Goal: Task Accomplishment & Management: Manage account settings

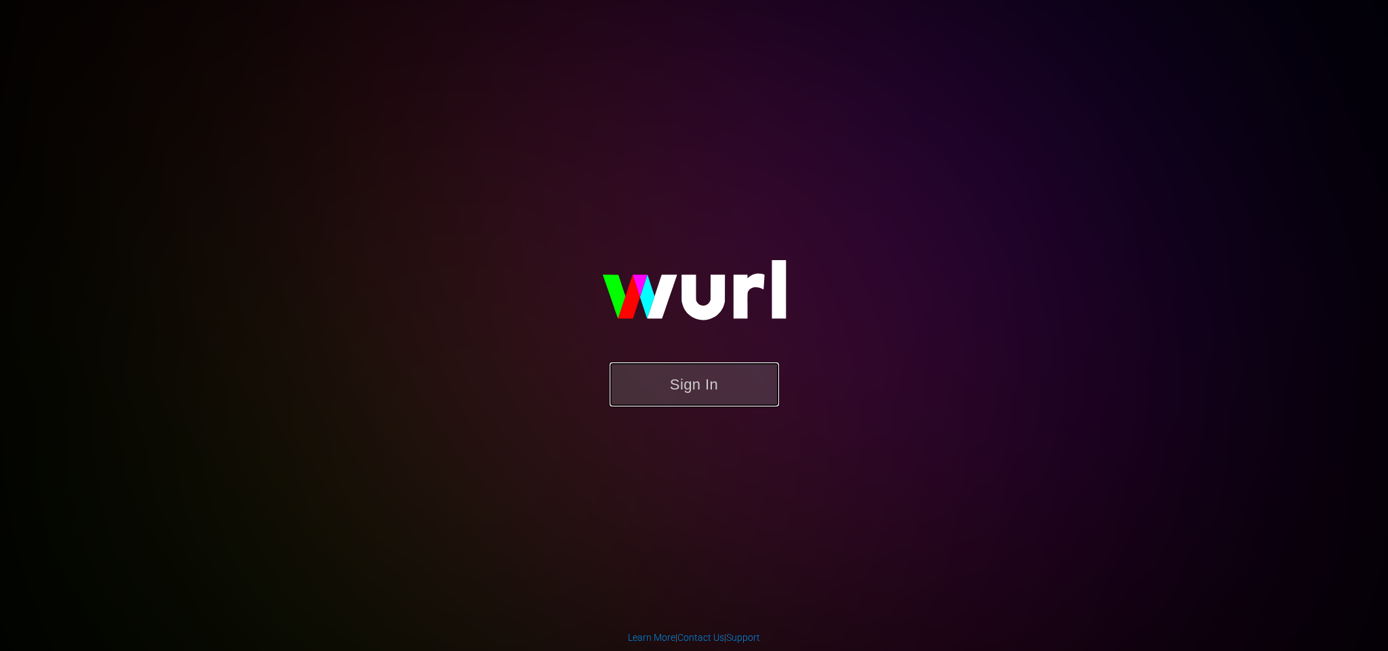
click at [722, 364] on button "Sign In" at bounding box center [694, 384] width 169 height 44
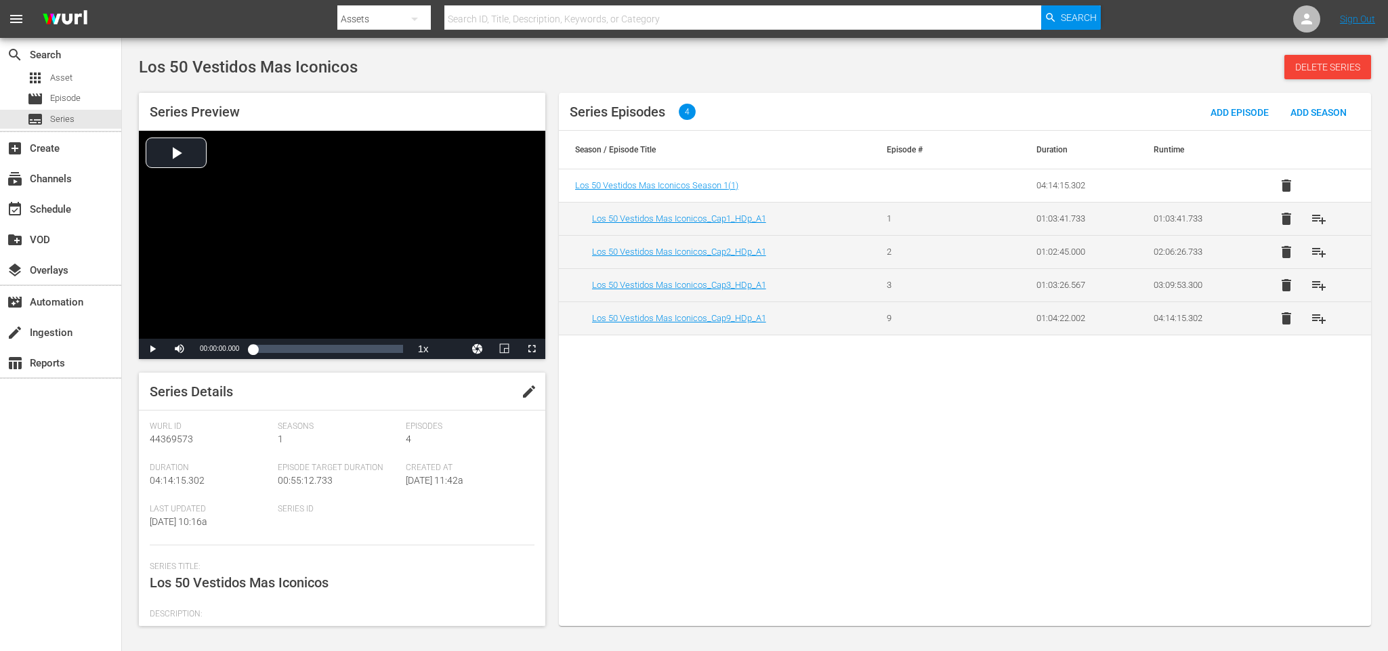
click at [528, 384] on span "edit" at bounding box center [529, 391] width 16 height 16
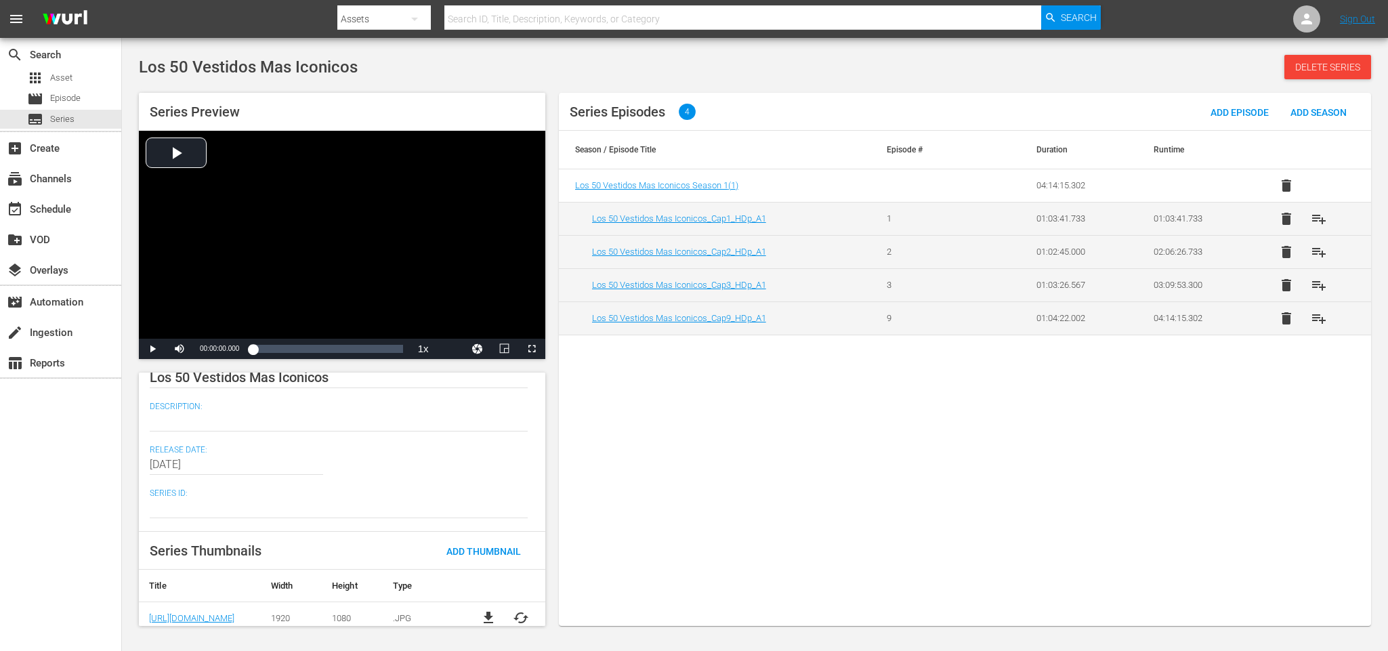
click at [249, 421] on textarea at bounding box center [339, 421] width 378 height 16
paste textarea "El ranking más exclusivo llega para vestirse de gala: los 50 vestidos más icóni…"
type textarea "El ranking más exclusivo llega para vestirse de gala: los 50 vestidos más icóni…"
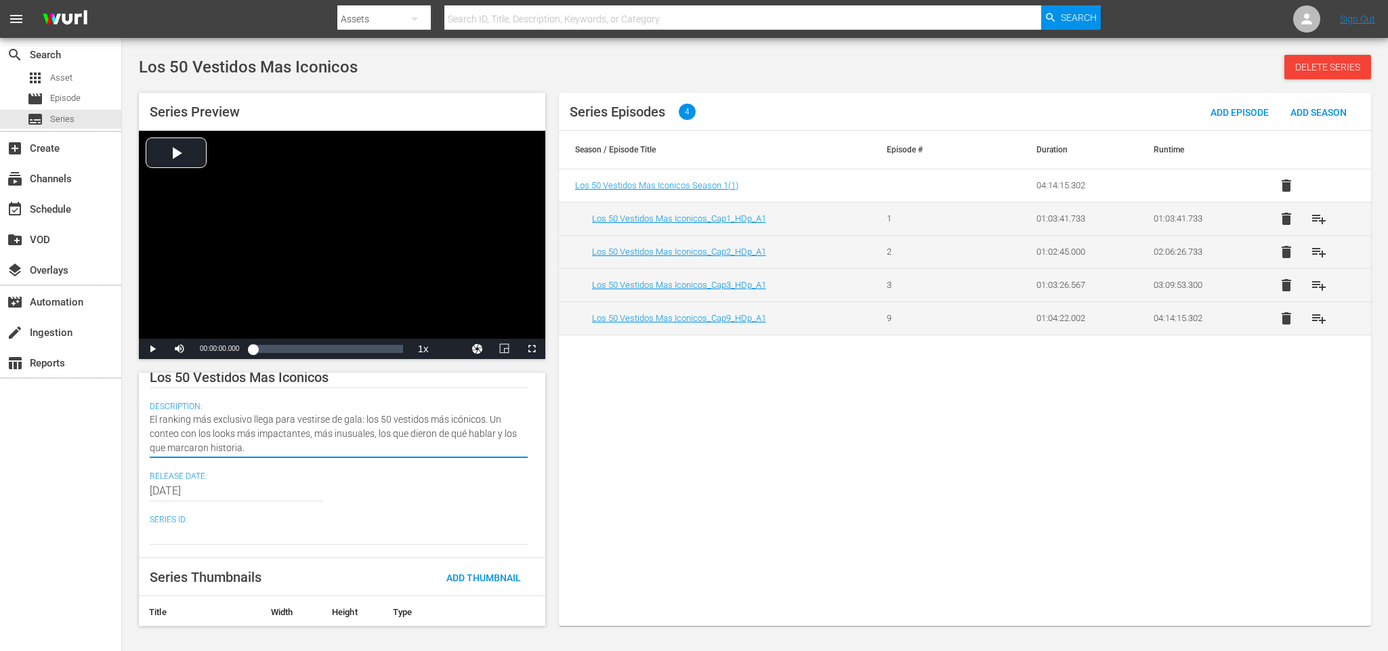
scroll to position [0, 0]
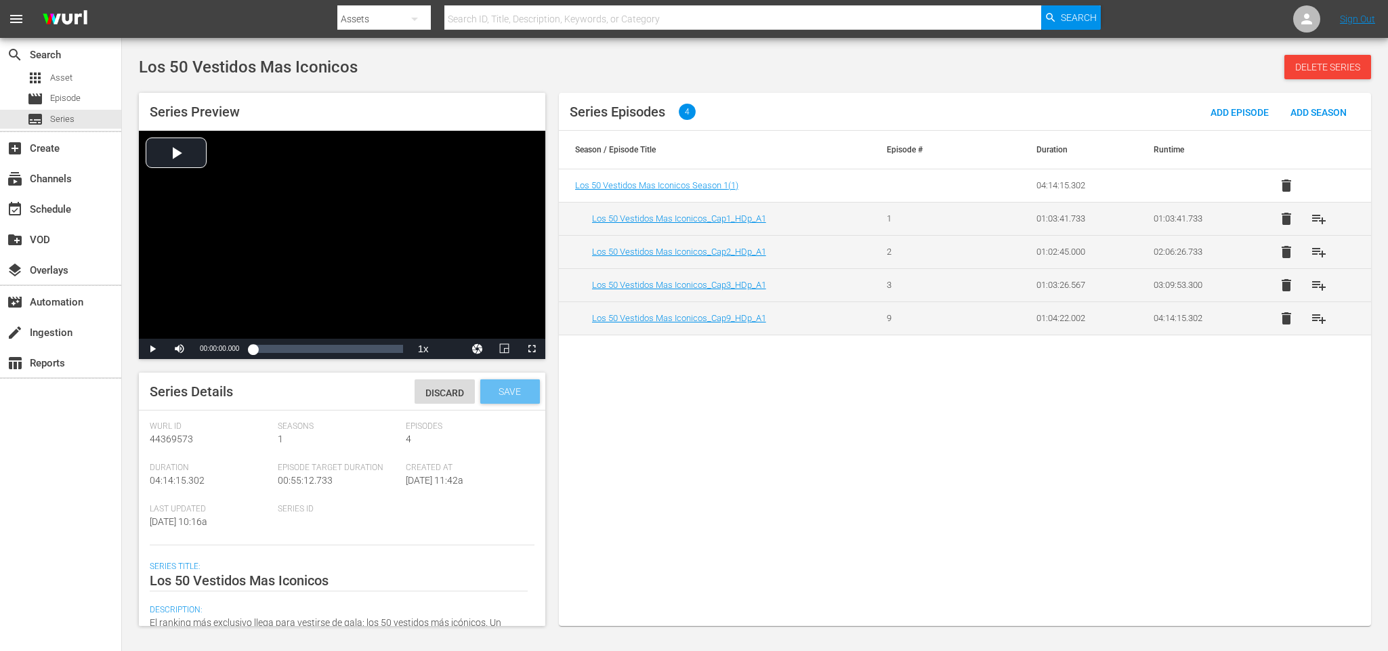
type textarea "El ranking más exclusivo llega para vestirse de gala: los 50 vestidos más icóni…"
click at [515, 387] on span "Save" at bounding box center [510, 391] width 44 height 11
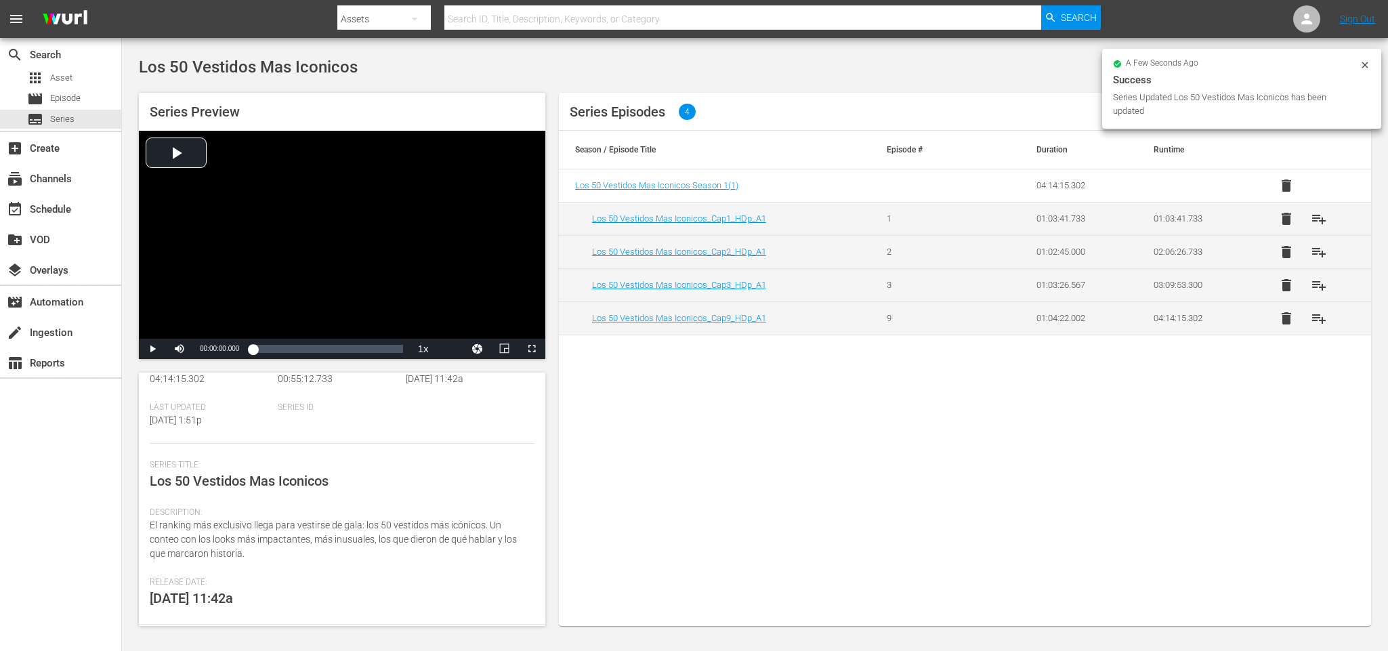
scroll to position [203, 0]
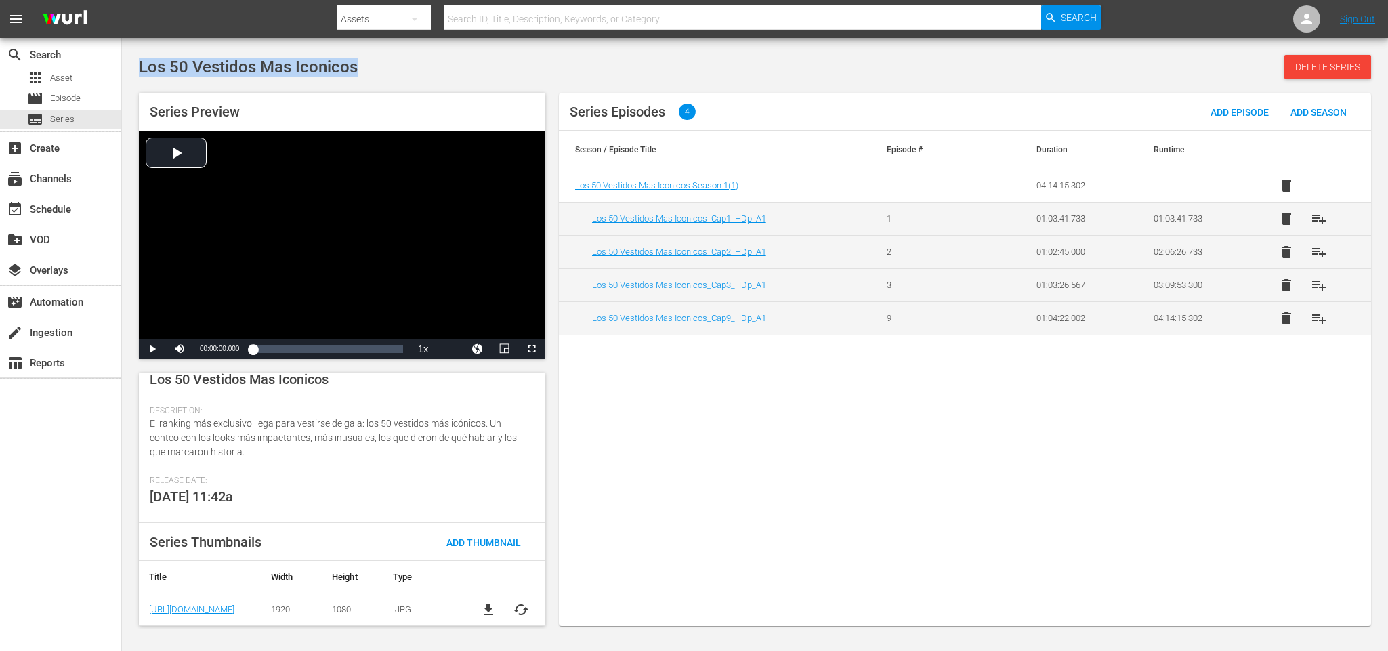
drag, startPoint x: 370, startPoint y: 64, endPoint x: 138, endPoint y: 76, distance: 232.0
click at [139, 76] on div "Los 50 Vestidos Mas Iconicos Delete Series" at bounding box center [755, 67] width 1232 height 24
copy span "Los 50 Vestidos Mas Iconicos"
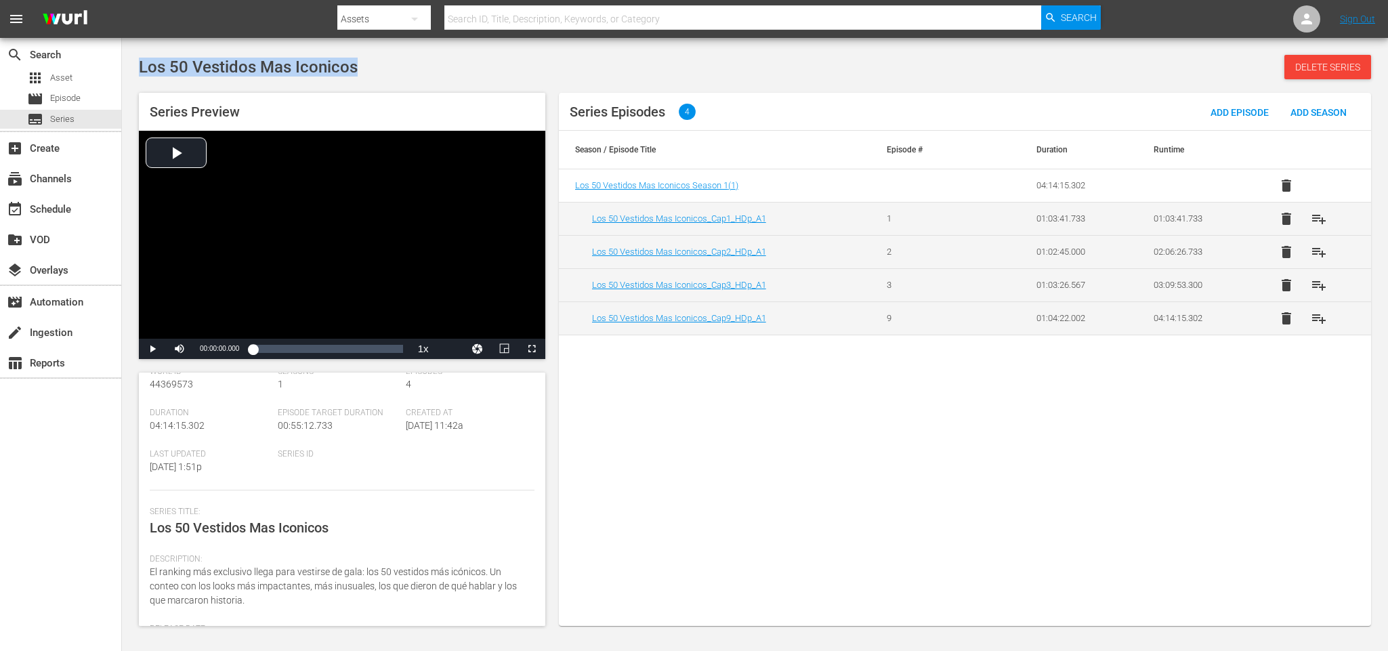
scroll to position [51, 0]
